Goal: Check status: Check status

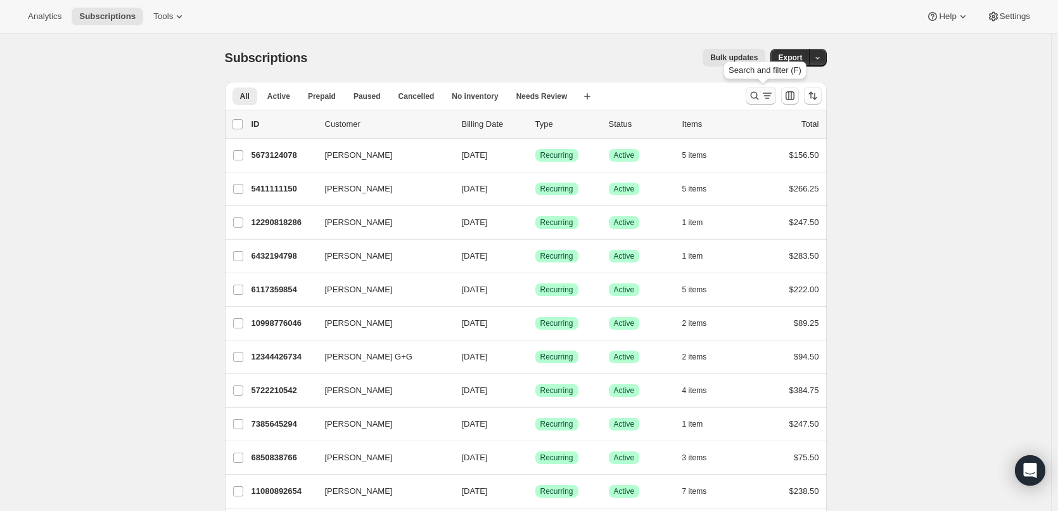
click at [761, 93] on icon "Search and filter results" at bounding box center [754, 95] width 13 height 13
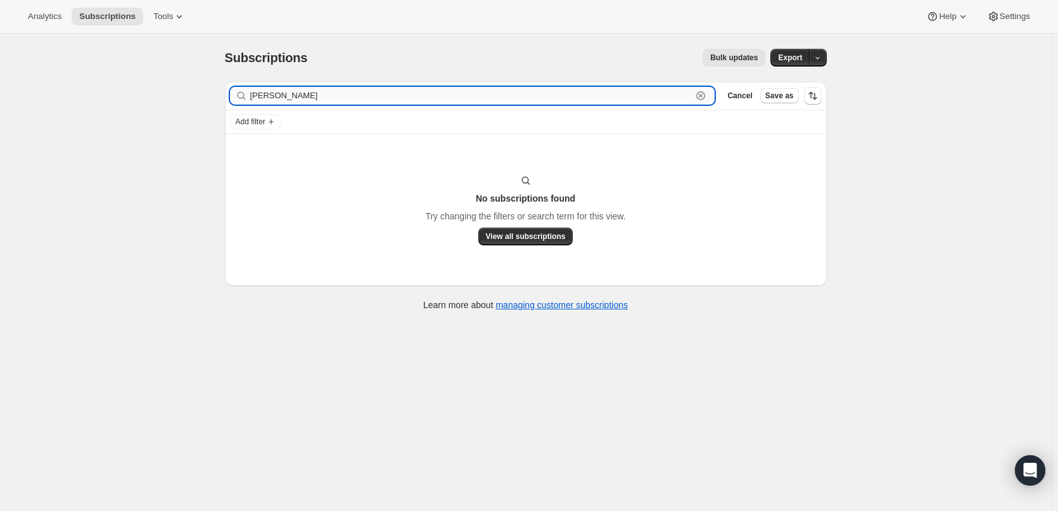
click at [265, 96] on input "[PERSON_NAME]" at bounding box center [471, 96] width 442 height 18
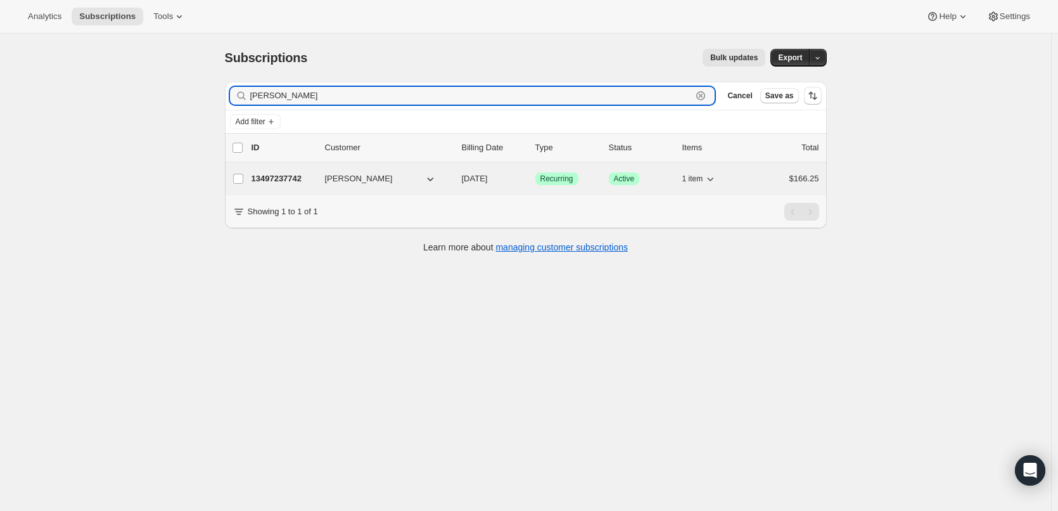
type input "[PERSON_NAME]"
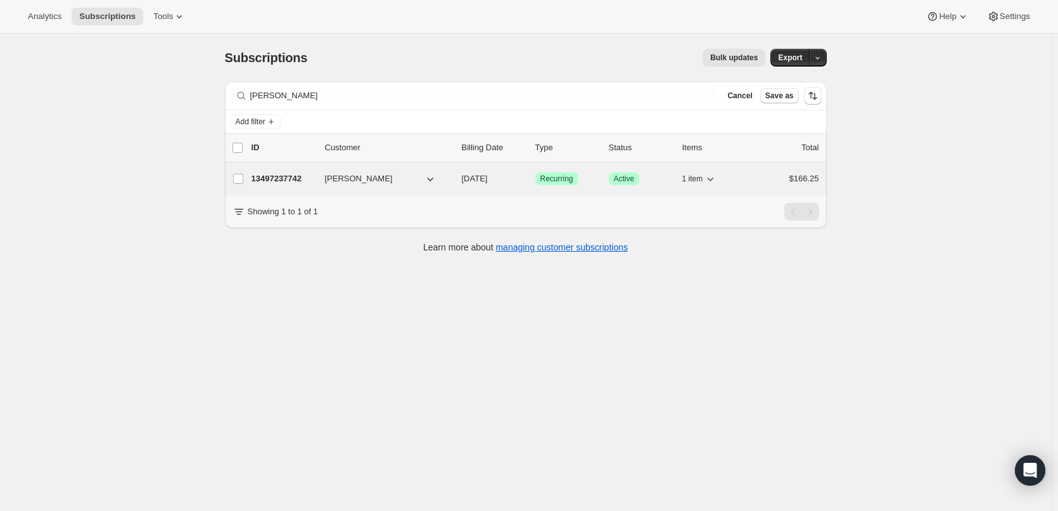
click at [261, 181] on p "13497237742" at bounding box center [283, 178] width 63 height 13
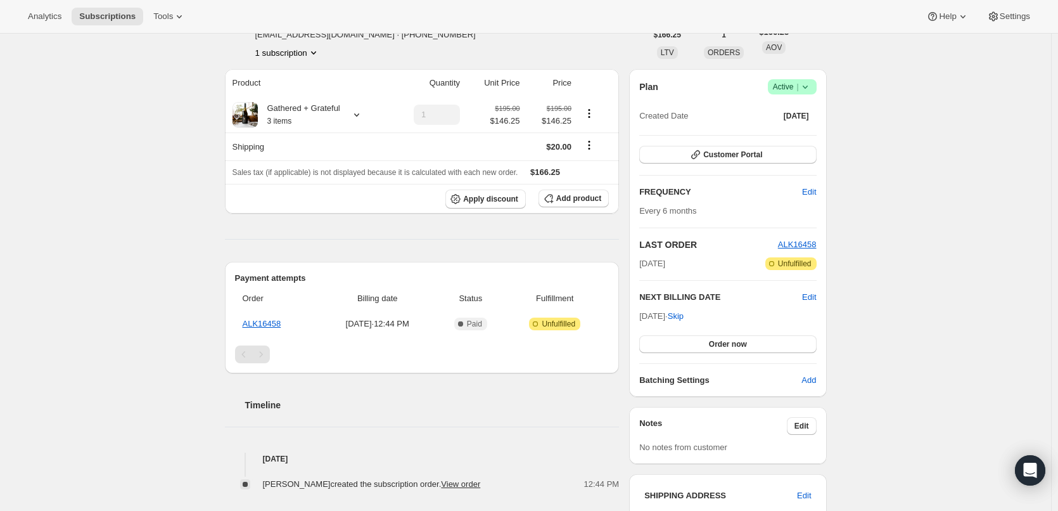
scroll to position [50, 0]
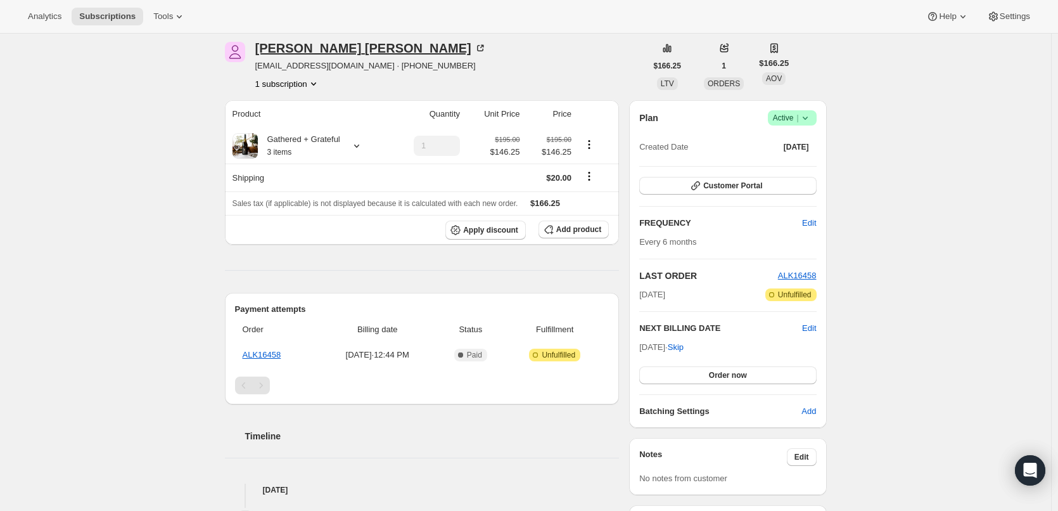
click at [281, 55] on div "[PERSON_NAME]" at bounding box center [370, 48] width 231 height 13
